Goal: Check status: Check status

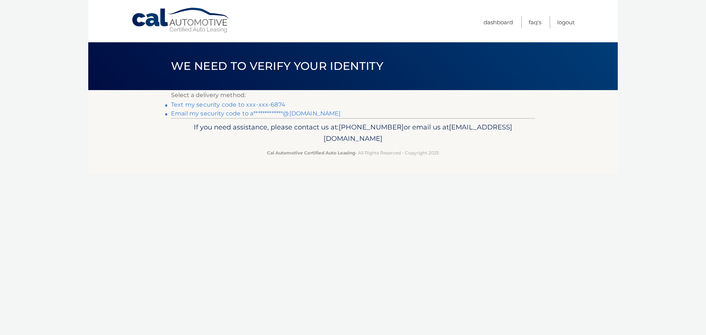
click at [245, 108] on link "Text my security code to xxx-xxx-6874" at bounding box center [228, 104] width 114 height 7
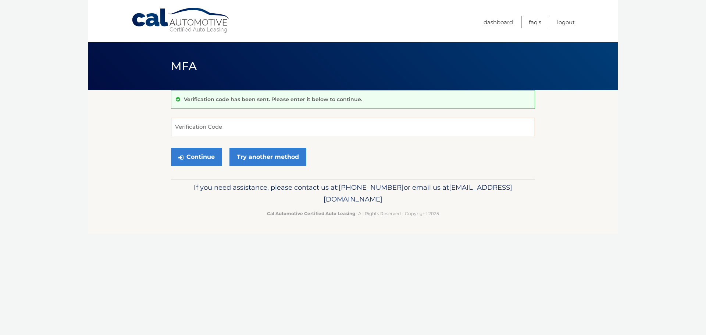
click at [233, 125] on input "Verification Code" at bounding box center [353, 127] width 364 height 18
type input "321397"
click at [196, 156] on button "Continue" at bounding box center [196, 157] width 51 height 18
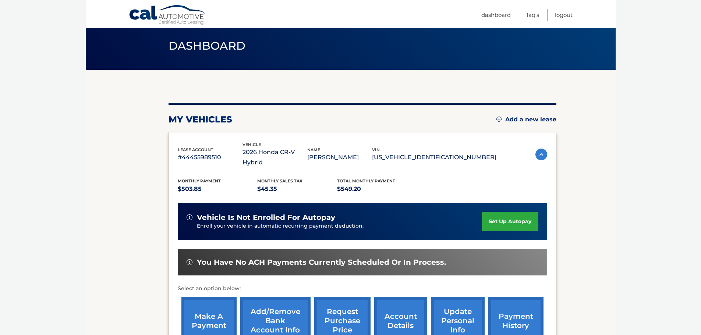
scroll to position [37, 0]
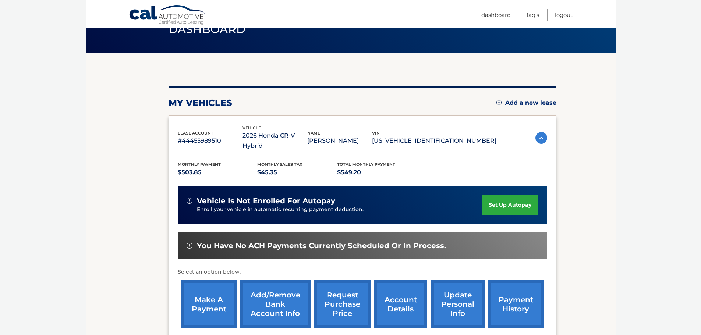
click at [496, 302] on link "payment history" at bounding box center [515, 304] width 55 height 48
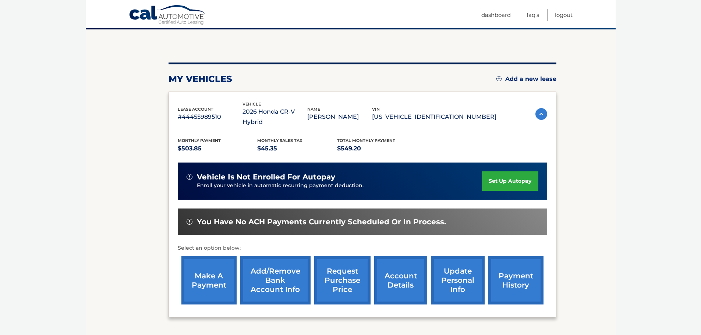
scroll to position [74, 0]
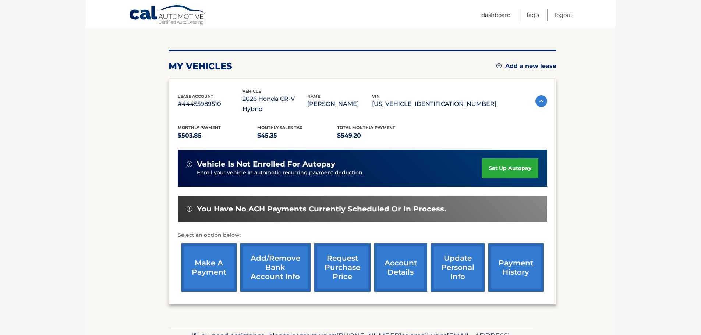
click at [404, 249] on link "account details" at bounding box center [400, 268] width 53 height 48
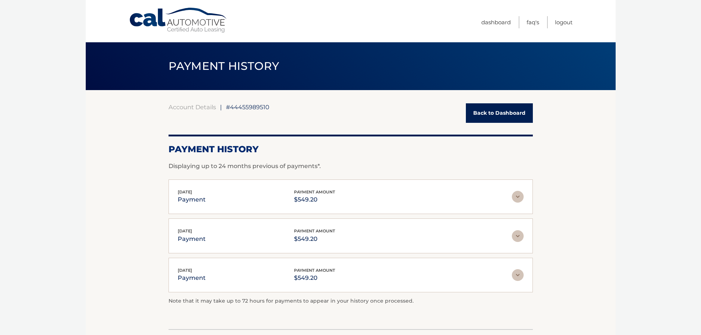
click at [517, 196] on img at bounding box center [518, 197] width 12 height 12
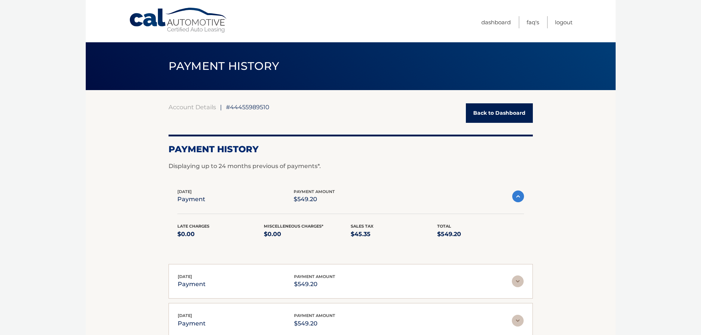
click at [513, 283] on img at bounding box center [518, 282] width 12 height 12
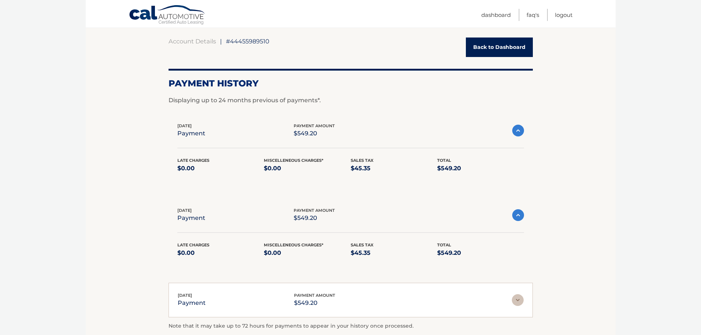
scroll to position [110, 0]
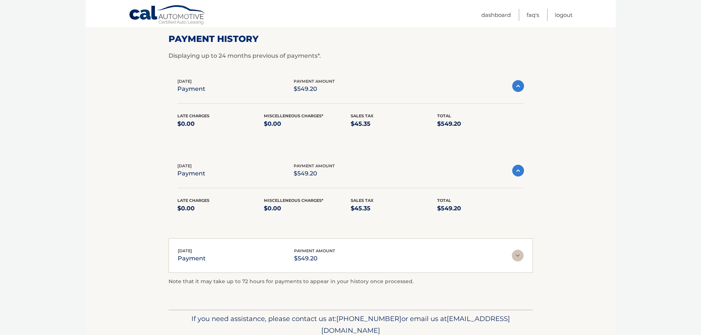
click at [525, 256] on div "[DATE] payment payment amount $549.20 Late Charges $0.00 Miscelleneous Charges*…" at bounding box center [351, 255] width 364 height 35
click at [518, 259] on img at bounding box center [518, 256] width 12 height 12
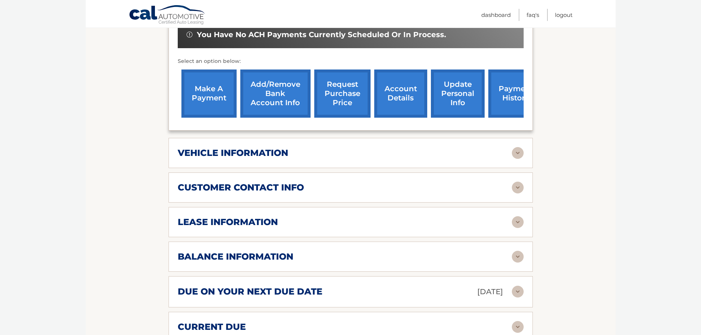
scroll to position [294, 0]
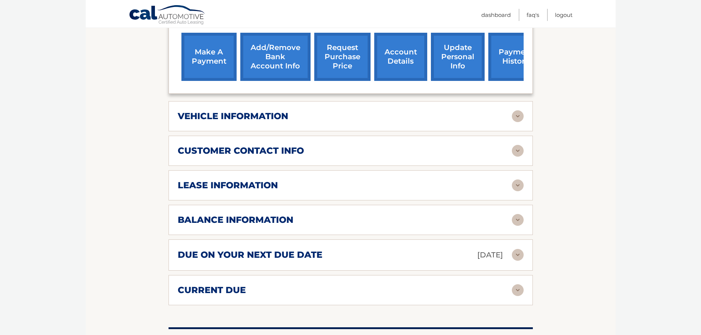
click at [318, 252] on h2 "due on your next due date" at bounding box center [250, 254] width 145 height 11
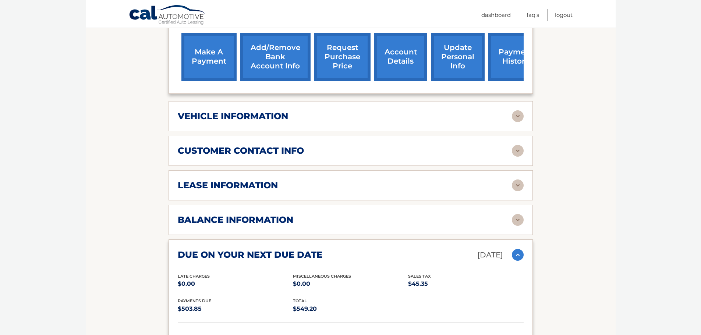
click at [318, 252] on h2 "due on your next due date" at bounding box center [250, 254] width 145 height 11
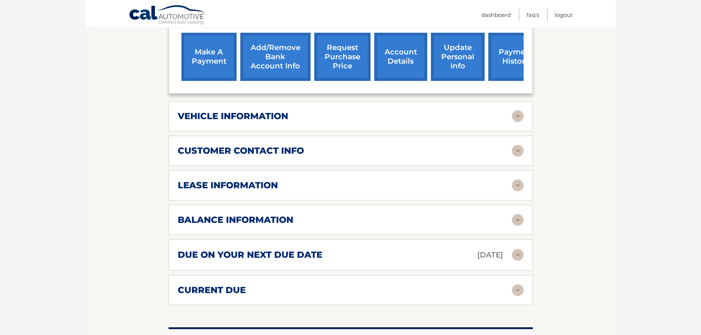
click at [294, 301] on div "current due Late Charges $0.00 Miscelleneous Charges* $0.00 Sales Tax $0.00 pay…" at bounding box center [351, 290] width 364 height 30
click at [300, 297] on div "current due Late Charges $0.00 Miscelleneous Charges* $0.00 Sales Tax $0.00 pay…" at bounding box center [351, 290] width 364 height 30
click at [307, 288] on div "current due" at bounding box center [345, 290] width 334 height 11
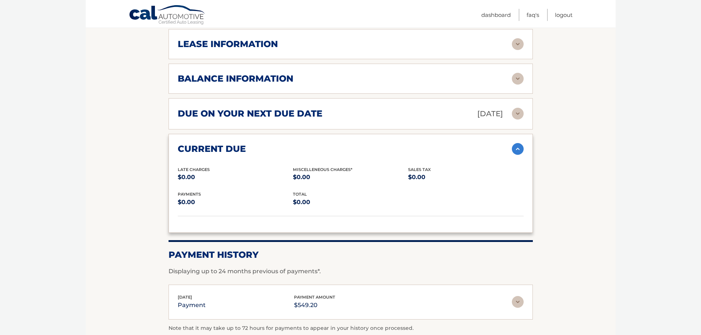
scroll to position [442, 0]
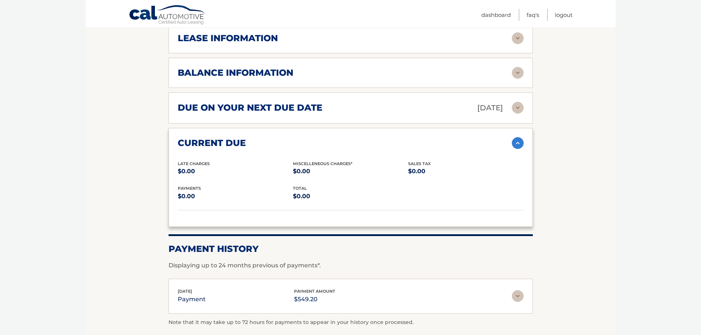
click at [287, 139] on div "current due" at bounding box center [345, 143] width 334 height 11
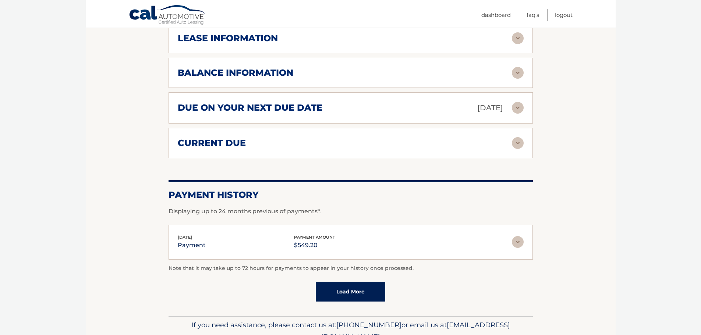
click at [314, 74] on div "balance information" at bounding box center [345, 72] width 334 height 11
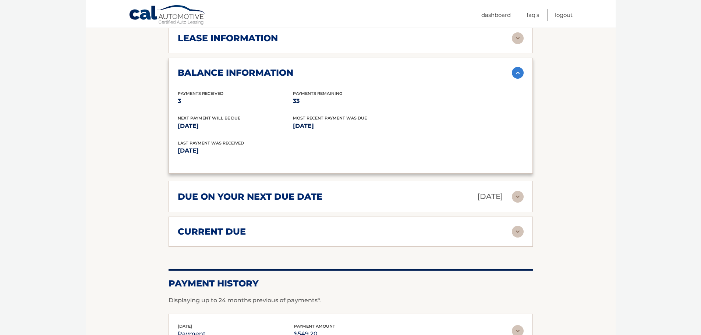
click at [314, 74] on div "balance information" at bounding box center [345, 72] width 334 height 11
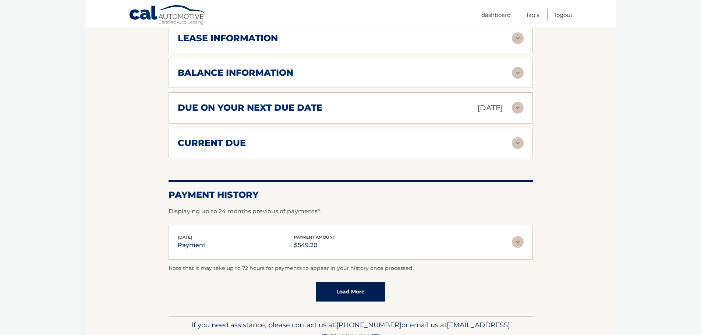
scroll to position [405, 0]
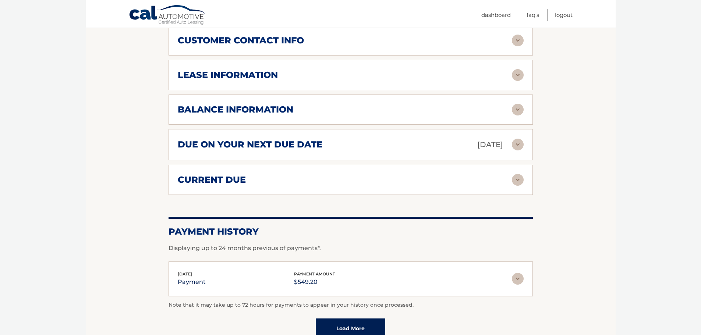
click at [314, 74] on div "lease information" at bounding box center [345, 75] width 334 height 11
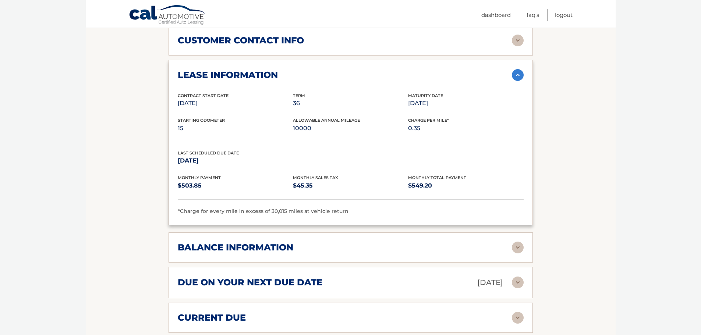
click at [314, 74] on div "lease information" at bounding box center [345, 75] width 334 height 11
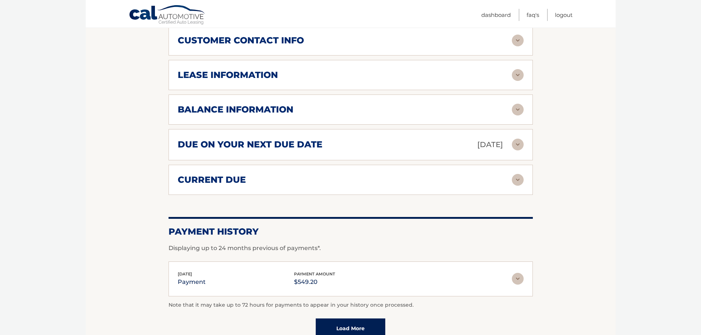
click at [334, 46] on div "customer contact info" at bounding box center [351, 41] width 346 height 12
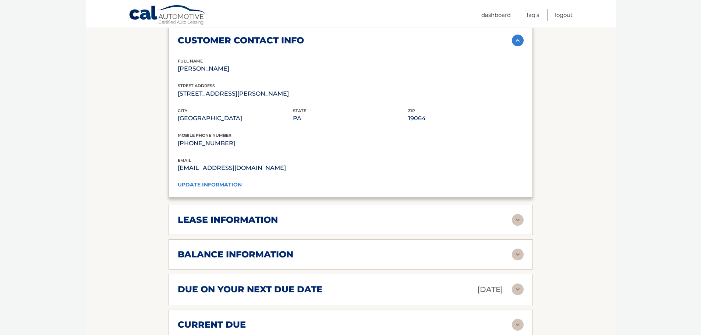
click at [334, 46] on div "customer contact info" at bounding box center [351, 41] width 346 height 12
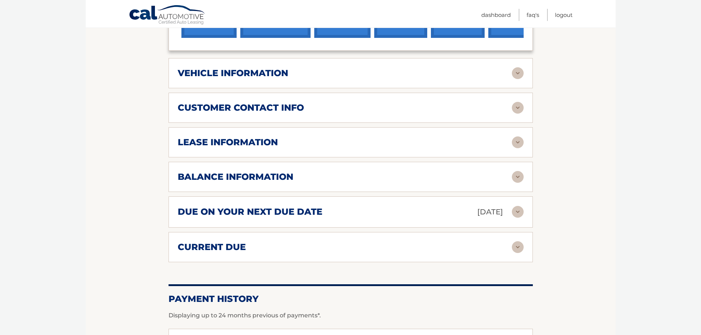
scroll to position [331, 0]
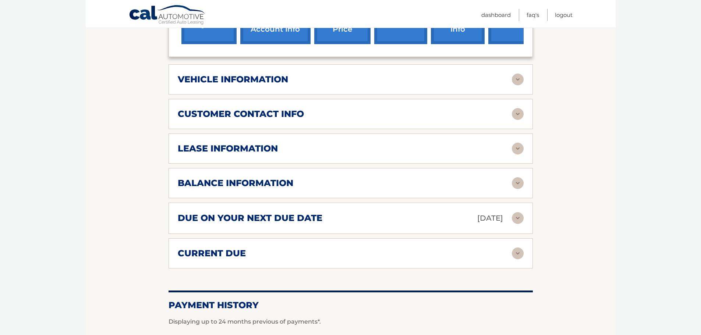
click at [315, 75] on div "vehicle information" at bounding box center [345, 79] width 334 height 11
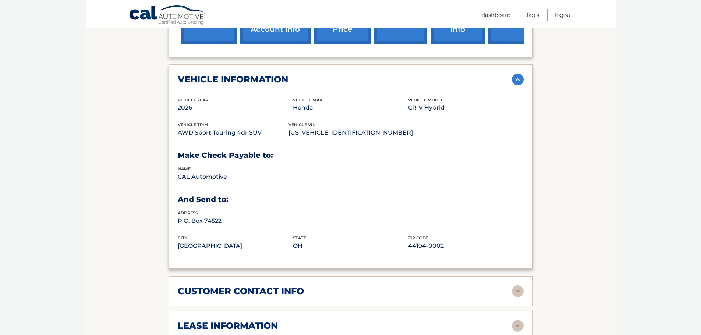
click at [315, 75] on div "vehicle information" at bounding box center [345, 79] width 334 height 11
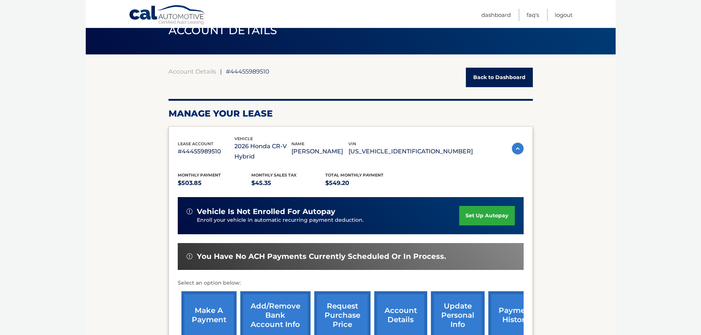
scroll to position [0, 0]
